Goal: Download file/media

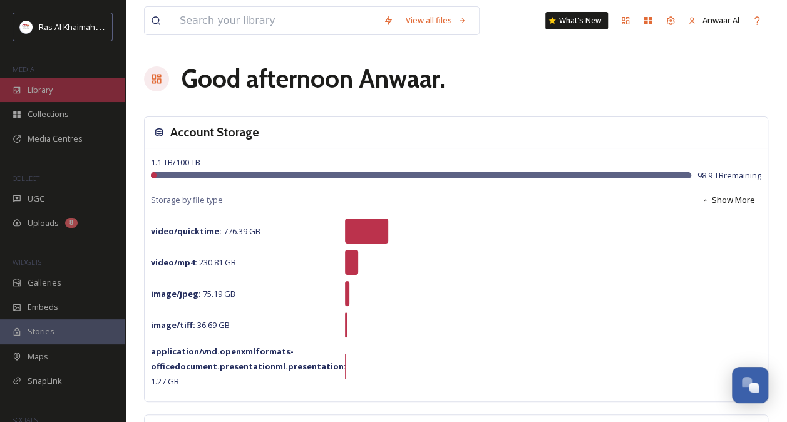
click at [49, 84] on span "Library" at bounding box center [40, 90] width 25 height 12
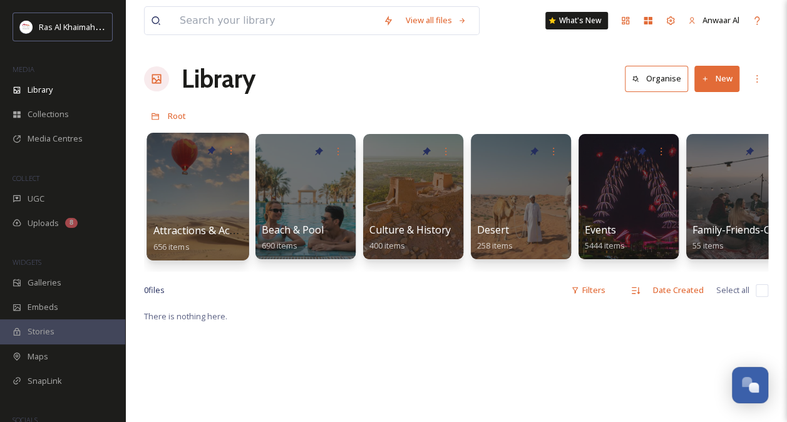
click at [193, 202] on div at bounding box center [197, 197] width 102 height 128
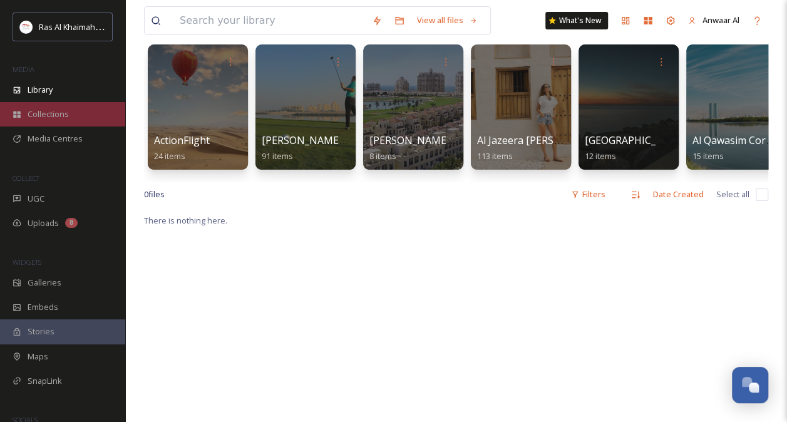
click at [48, 110] on span "Collections" at bounding box center [48, 114] width 41 height 12
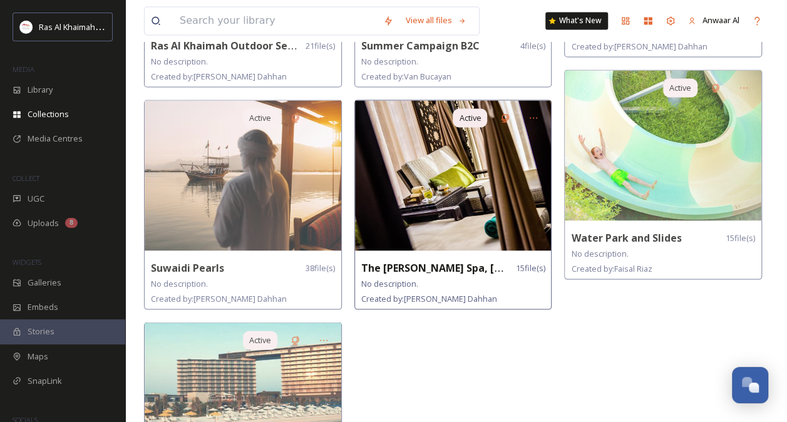
scroll to position [1228, 0]
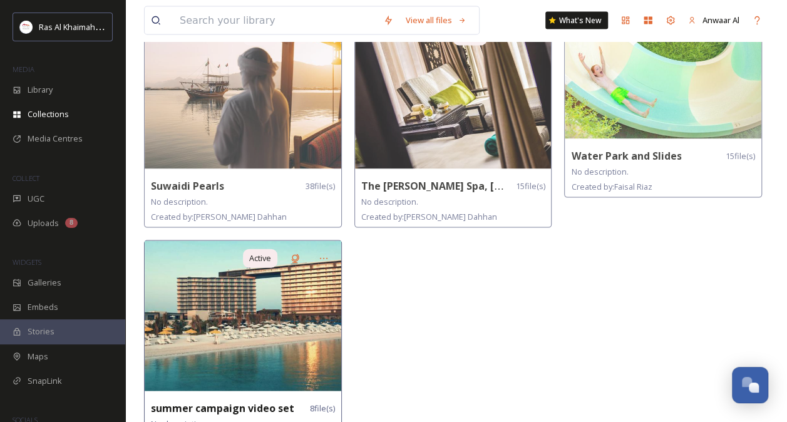
click at [275, 312] on img at bounding box center [243, 316] width 197 height 150
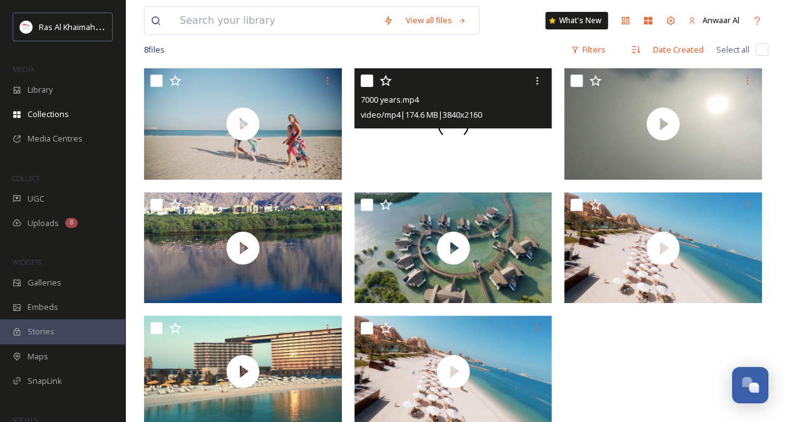
scroll to position [148, 0]
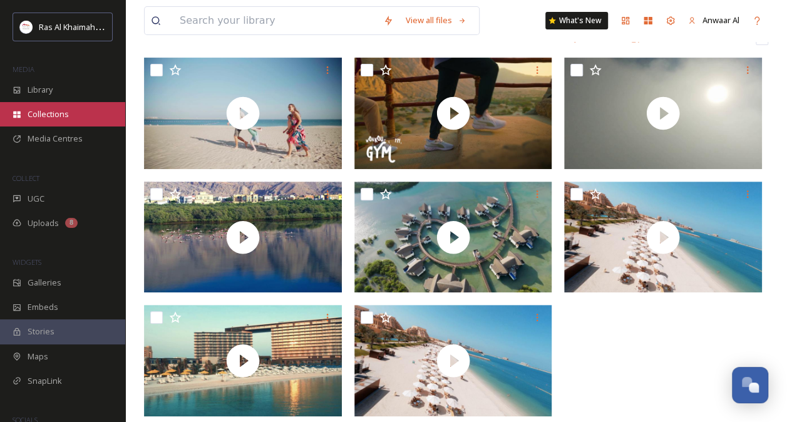
click at [43, 116] on span "Collections" at bounding box center [48, 114] width 41 height 12
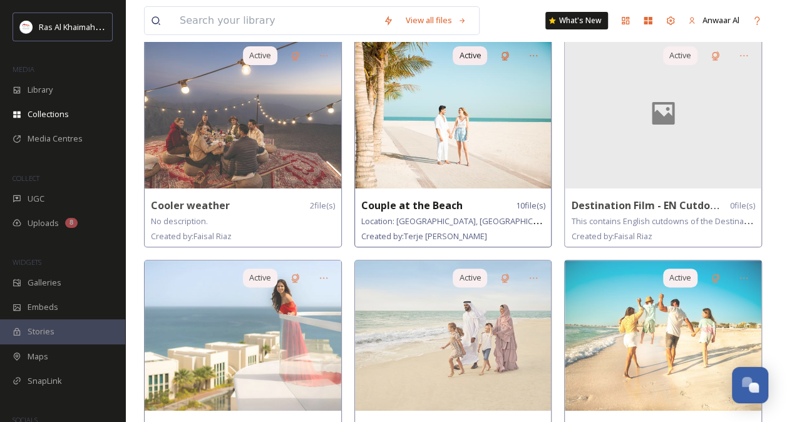
scroll to position [98, 0]
click at [479, 163] on img at bounding box center [453, 113] width 197 height 150
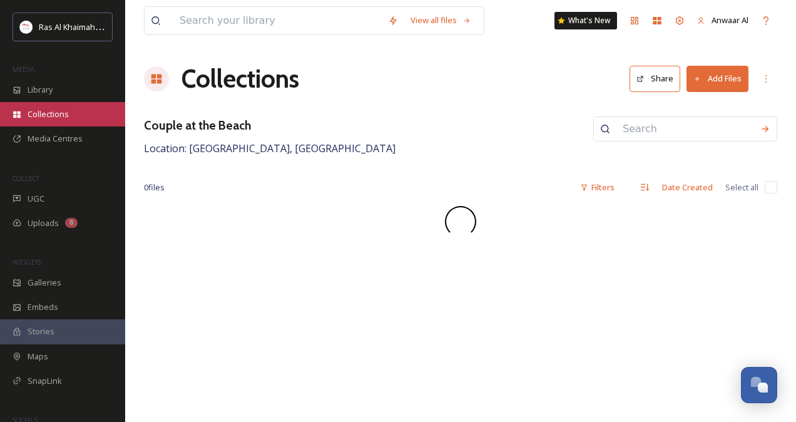
click at [54, 114] on span "Collections" at bounding box center [48, 114] width 41 height 12
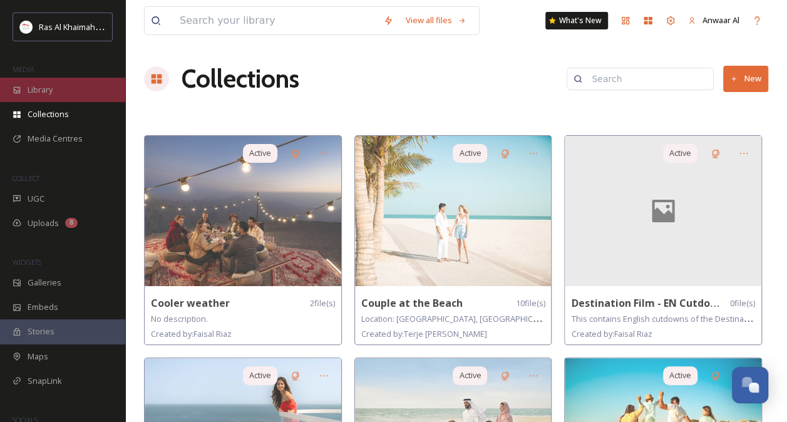
click at [27, 94] on div "Library" at bounding box center [62, 90] width 125 height 24
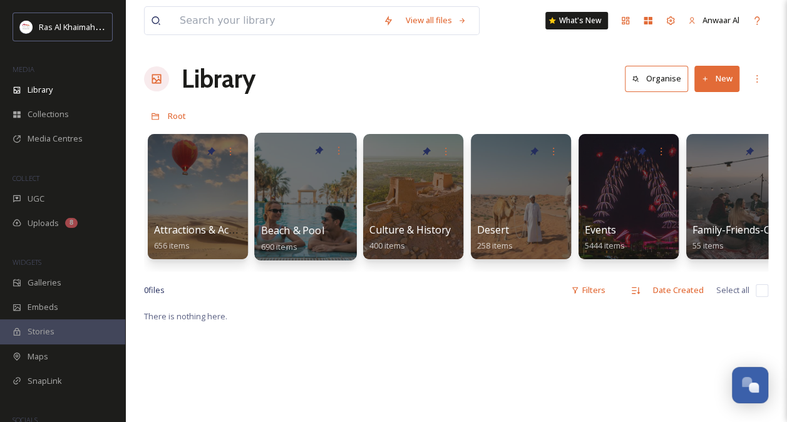
click at [295, 233] on span "Beach & Pool" at bounding box center [292, 230] width 63 height 14
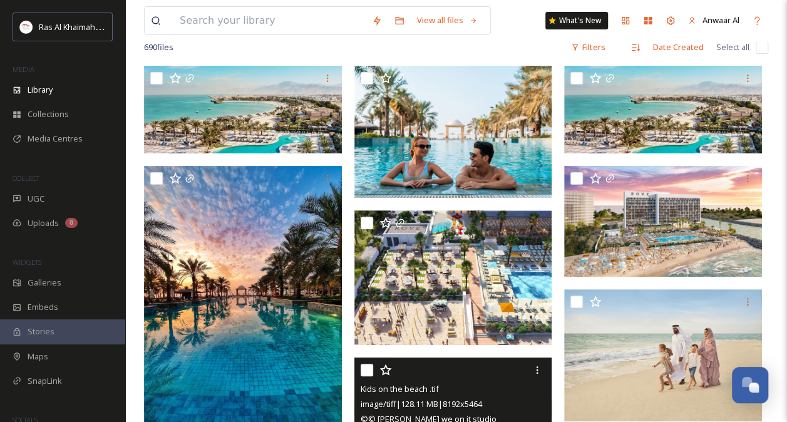
scroll to position [97, 0]
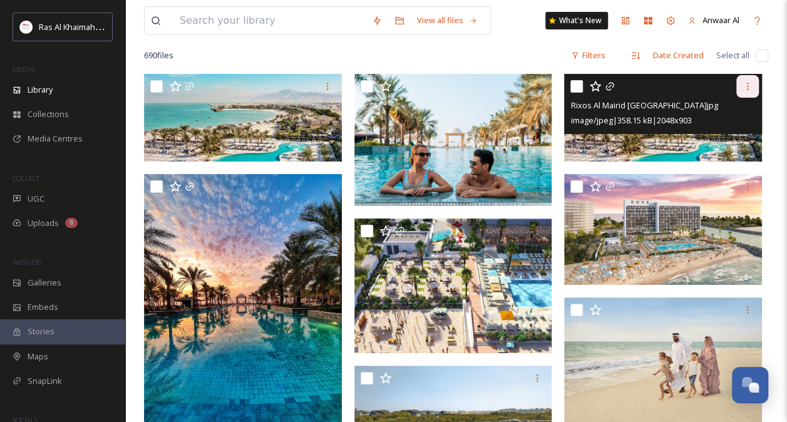
click at [751, 81] on icon at bounding box center [747, 86] width 10 height 10
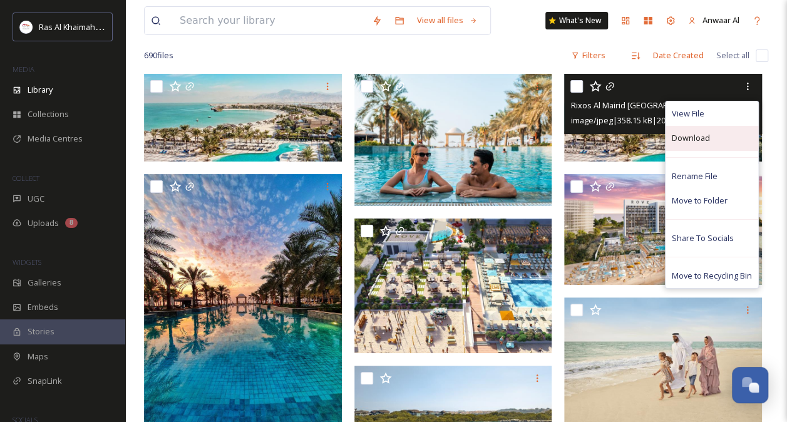
click at [710, 143] on div "Download" at bounding box center [711, 138] width 93 height 24
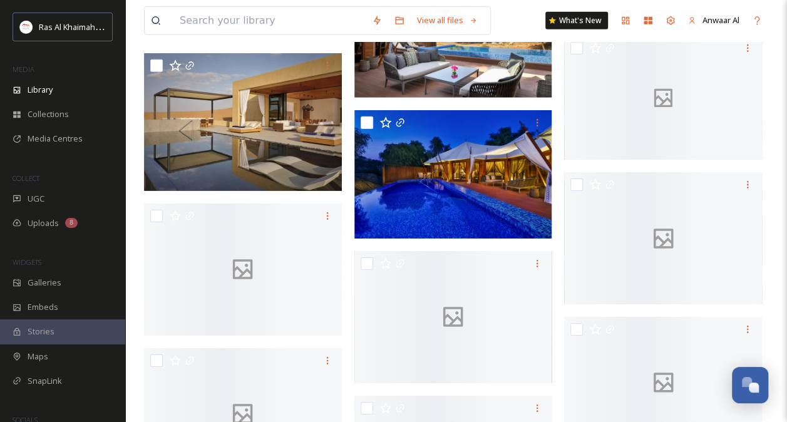
scroll to position [1952, 0]
